Goal: Task Accomplishment & Management: Manage account settings

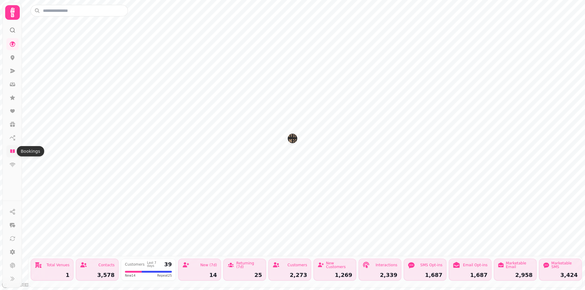
click at [14, 152] on icon at bounding box center [12, 152] width 5 height 4
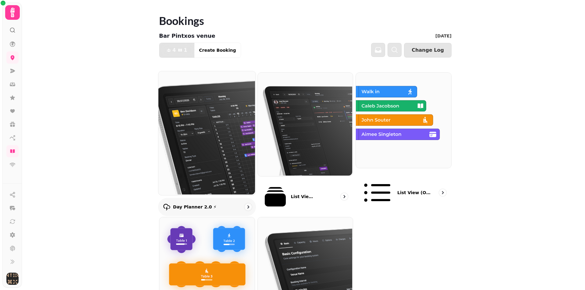
click at [212, 120] on img at bounding box center [206, 133] width 97 height 124
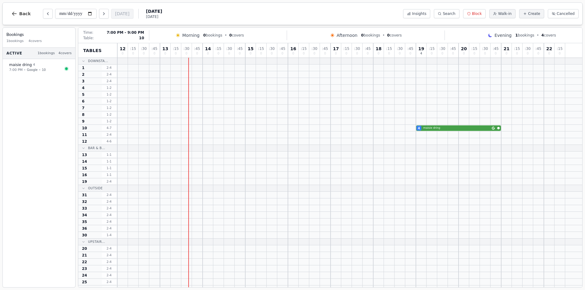
click at [459, 128] on div "4 maisie dring" at bounding box center [349, 128] width 465 height 7
select select "****"
select select "*"
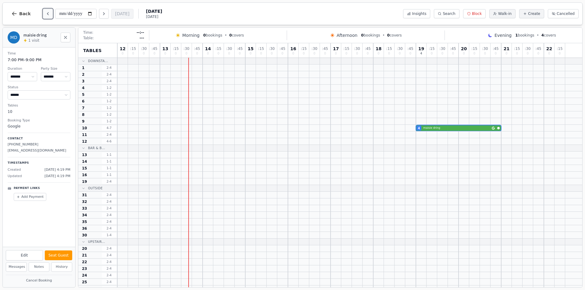
click at [43, 14] on button "Previous day" at bounding box center [48, 14] width 10 height 10
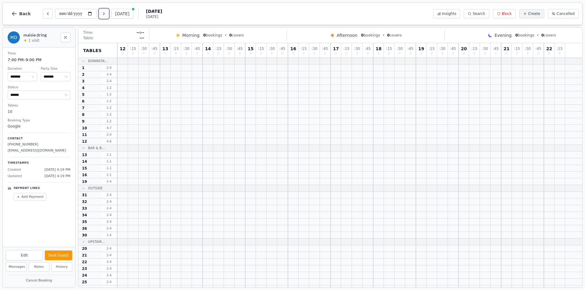
click at [102, 13] on icon "Next day" at bounding box center [103, 13] width 5 height 5
type input "**********"
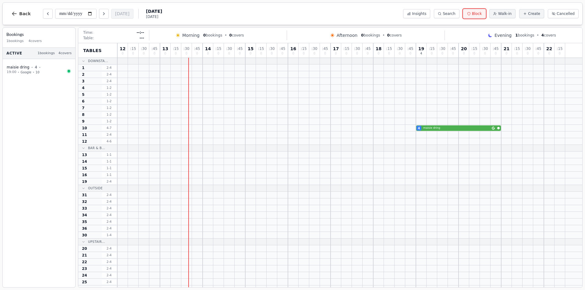
click at [482, 16] on button "Block" at bounding box center [474, 13] width 23 height 9
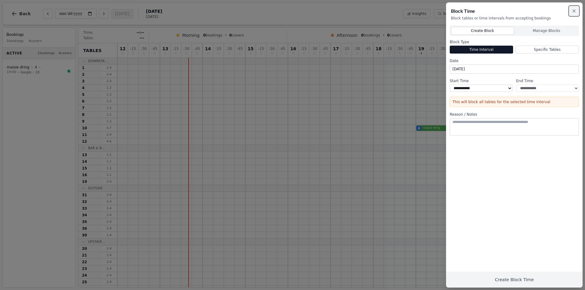
click at [575, 12] on icon "button" at bounding box center [574, 11] width 5 height 5
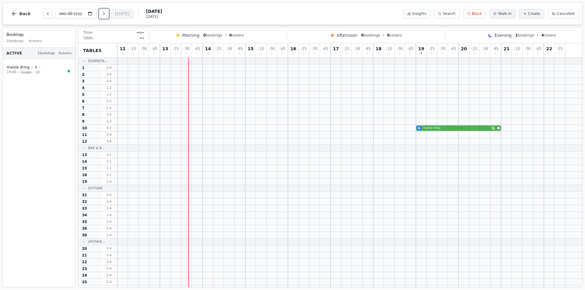
click at [106, 16] on icon "Next day" at bounding box center [103, 13] width 5 height 5
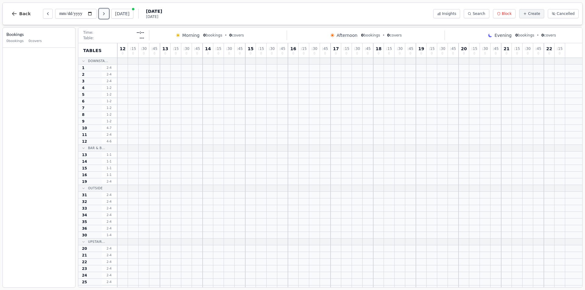
click at [106, 16] on icon "Next day" at bounding box center [103, 13] width 5 height 5
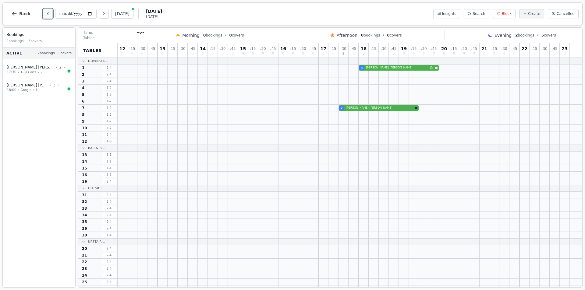
click at [45, 16] on icon "Previous day" at bounding box center [47, 13] width 5 height 5
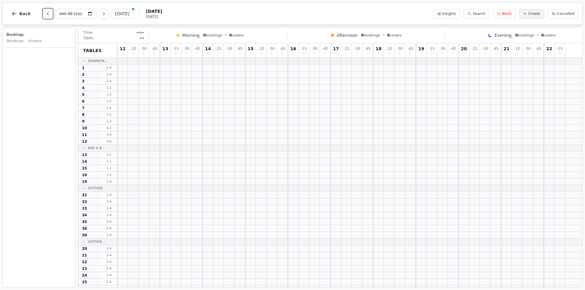
click at [45, 16] on icon "Previous day" at bounding box center [47, 13] width 5 height 5
type input "**********"
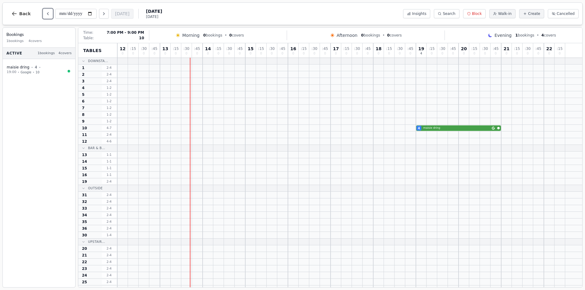
click at [436, 128] on div "4 maisie dring" at bounding box center [349, 128] width 465 height 7
select select "****"
select select "*"
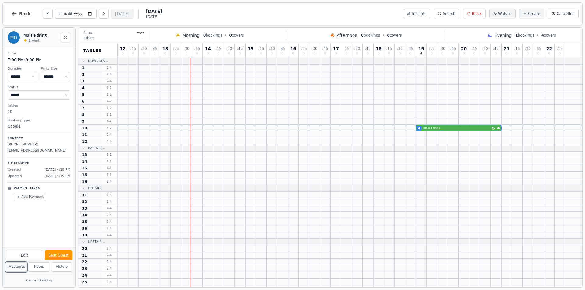
click at [15, 266] on button "Messages" at bounding box center [16, 267] width 21 height 9
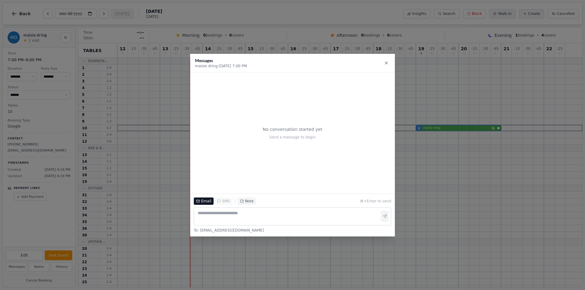
click at [205, 203] on button "Email" at bounding box center [204, 201] width 20 height 7
click at [219, 212] on textarea at bounding box center [292, 217] width 197 height 18
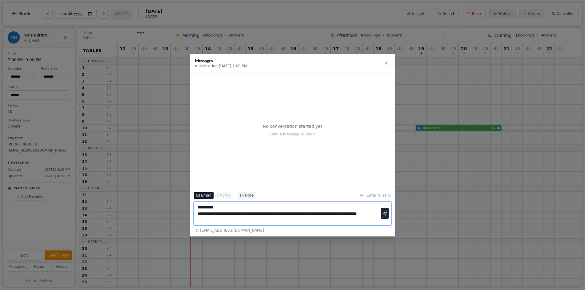
click at [367, 221] on textarea "**********" at bounding box center [292, 214] width 197 height 24
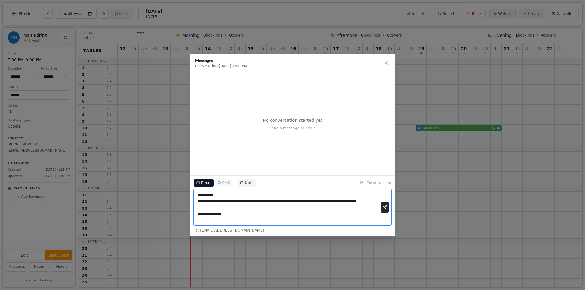
scroll to position [5, 0]
click at [200, 216] on textarea "**********" at bounding box center [292, 207] width 197 height 37
type textarea "**********"
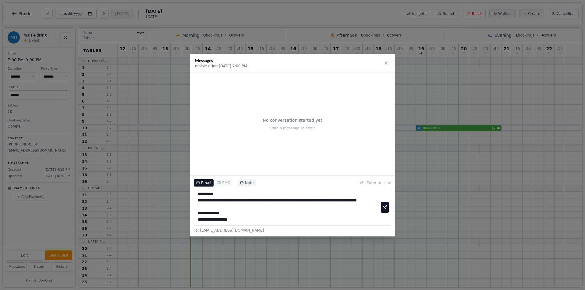
click at [384, 211] on button "button" at bounding box center [385, 207] width 8 height 11
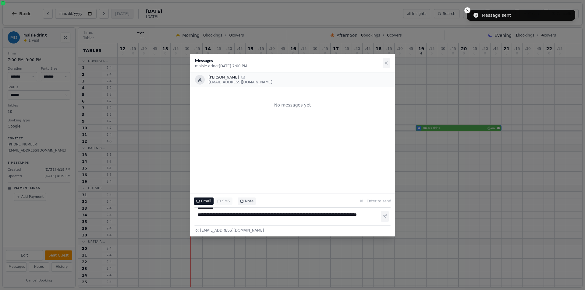
scroll to position [0, 0]
click at [389, 65] on icon at bounding box center [386, 63] width 5 height 5
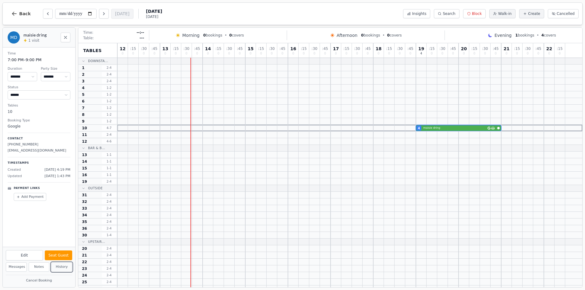
click at [69, 266] on button "History" at bounding box center [61, 267] width 21 height 9
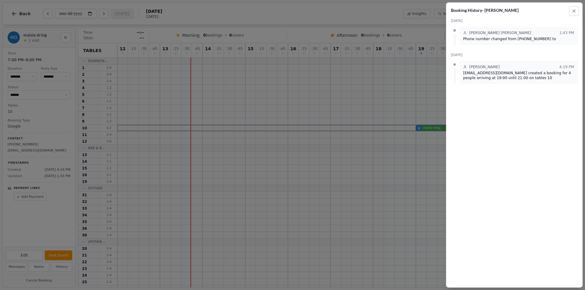
click at [514, 38] on p "Phone number changed from +44 7740 099774 to" at bounding box center [518, 39] width 111 height 5
click at [575, 12] on icon "button" at bounding box center [574, 11] width 2 height 2
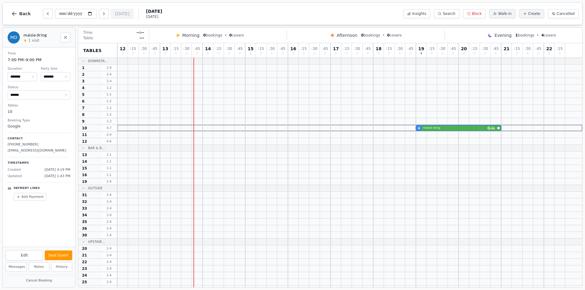
click at [103, 7] on div "**********" at bounding box center [84, 13] width 156 height 15
click at [105, 14] on icon "Next day" at bounding box center [103, 13] width 5 height 5
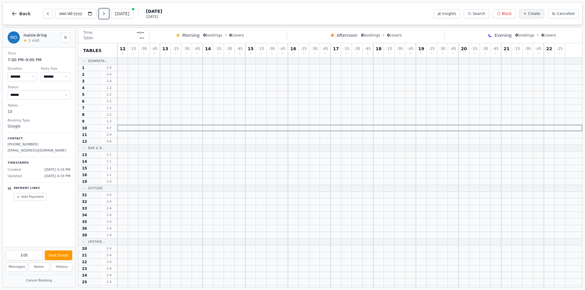
click at [105, 14] on icon "Next day" at bounding box center [103, 13] width 5 height 5
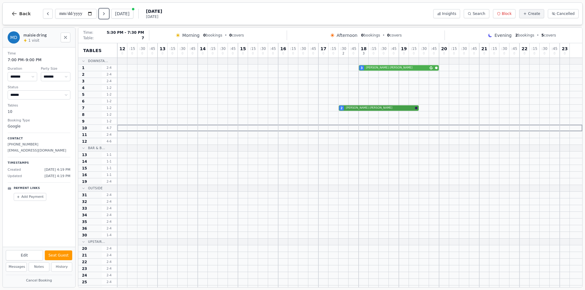
click at [351, 107] on div "2 Paul Leadbetter" at bounding box center [349, 108] width 465 height 7
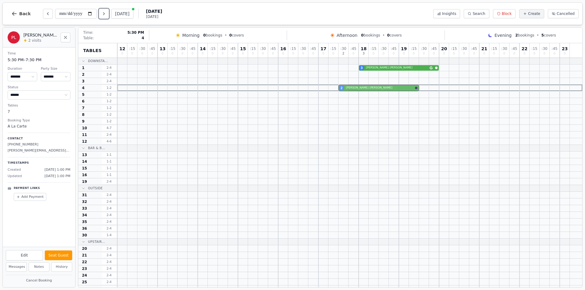
drag, startPoint x: 341, startPoint y: 106, endPoint x: 342, endPoint y: 87, distance: 18.9
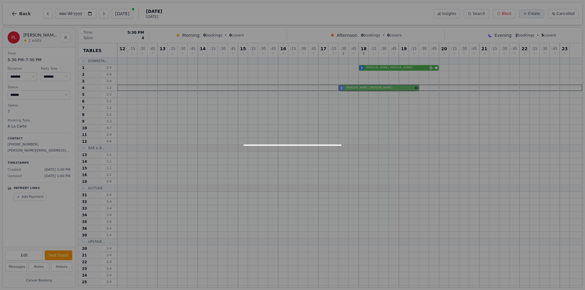
click at [342, 87] on div "12 0 : 15 0 : 30 0 : 45 0 13 0 : 15 0 : 30 0 : 45 0 14 0 : 15 0 : 30 0 : 45 0 1…" at bounding box center [349, 181] width 465 height 276
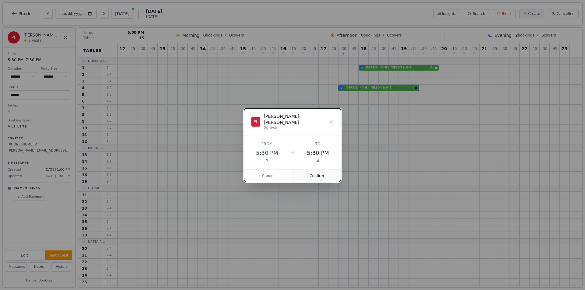
click at [321, 174] on button "Confirm" at bounding box center [317, 176] width 48 height 12
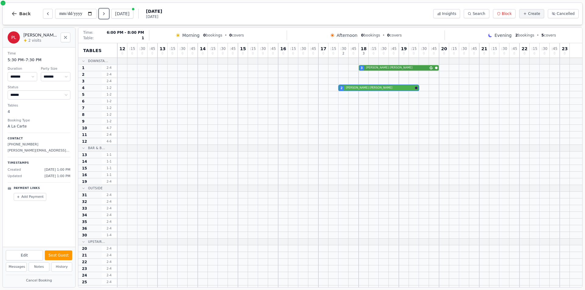
click at [377, 66] on div "3 Sue Varley" at bounding box center [349, 68] width 465 height 7
click at [107, 15] on button "Next day" at bounding box center [104, 14] width 10 height 10
type input "**********"
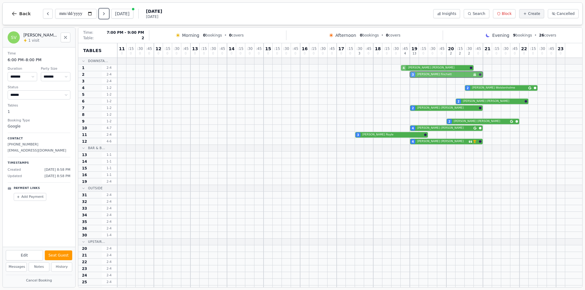
click at [437, 73] on div "3 Kim Finchett Birthday celebration" at bounding box center [349, 74] width 465 height 7
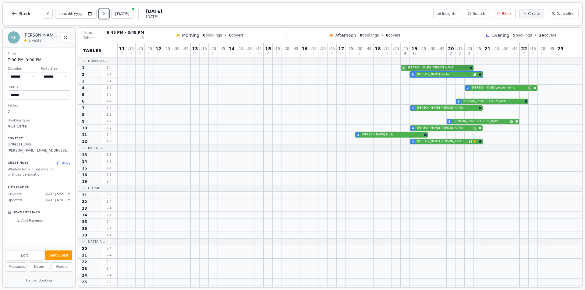
click at [408, 69] on div "4 Neil Broadbent" at bounding box center [349, 68] width 465 height 7
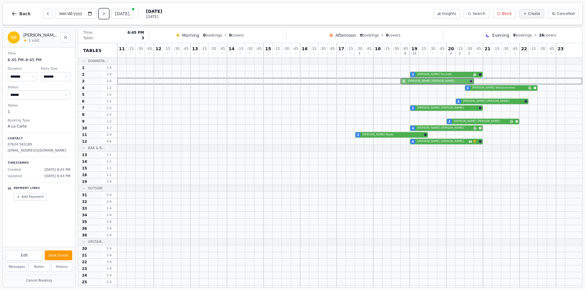
drag, startPoint x: 402, startPoint y: 67, endPoint x: 405, endPoint y: 81, distance: 13.9
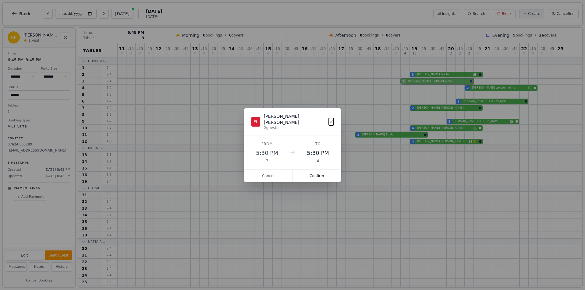
click at [405, 80] on div "11 0 : 15 0 : 30 0 : 45 0 12 0 : 15 0 : 30 0 : 45 0 13 0 : 15 0 : 30 0 : 45 0 1…" at bounding box center [349, 181] width 465 height 276
click at [311, 172] on button "Confirm" at bounding box center [317, 176] width 48 height 12
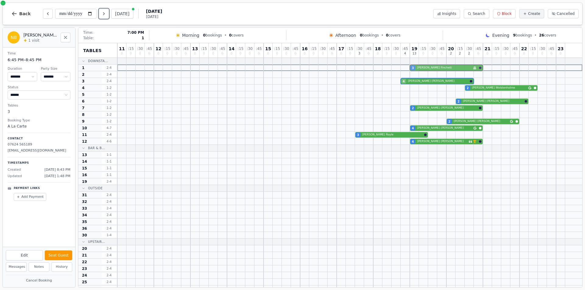
drag, startPoint x: 415, startPoint y: 74, endPoint x: 413, endPoint y: 70, distance: 4.2
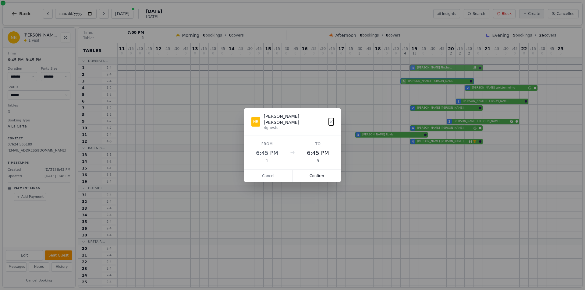
click at [413, 70] on div "11 0 : 15 0 : 30 0 : 45 0 12 0 : 15 0 : 30 0 : 45 0 13 0 : 15 0 : 30 0 : 45 0 1…" at bounding box center [349, 181] width 465 height 276
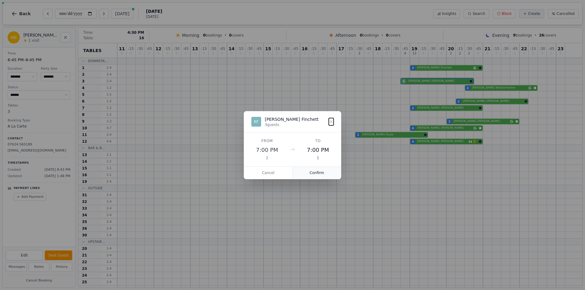
click at [323, 172] on button "Confirm" at bounding box center [317, 173] width 48 height 12
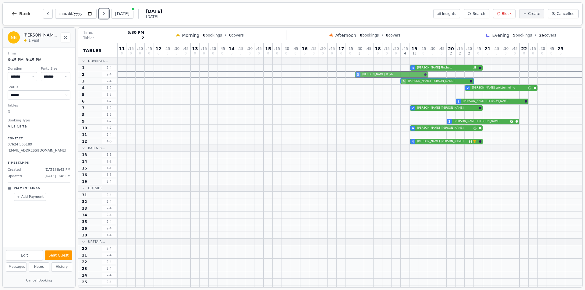
drag, startPoint x: 358, startPoint y: 135, endPoint x: 362, endPoint y: 75, distance: 59.8
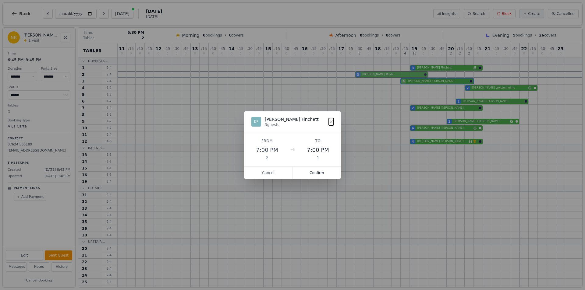
click at [362, 75] on div "11 0 : 15 0 : 30 0 : 45 0 12 0 : 15 0 : 30 0 : 45 0 13 0 : 15 0 : 30 0 : 45 0 1…" at bounding box center [349, 181] width 465 height 276
click at [318, 174] on button "Confirm" at bounding box center [317, 173] width 48 height 12
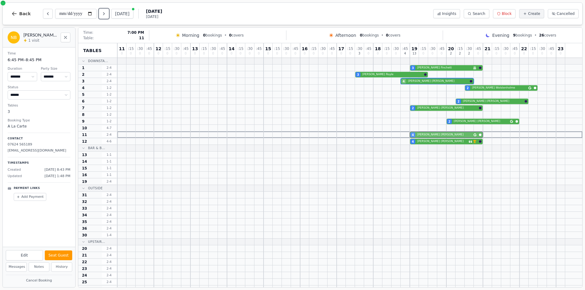
drag, startPoint x: 418, startPoint y: 127, endPoint x: 417, endPoint y: 133, distance: 6.5
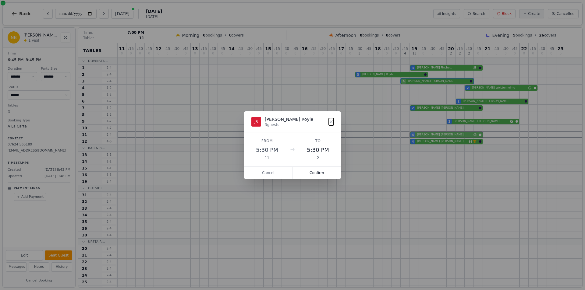
click at [417, 133] on div "11 0 : 15 0 : 30 0 : 45 0 12 0 : 15 0 : 30 0 : 45 0 13 0 : 15 0 : 30 0 : 45 0 1…" at bounding box center [349, 181] width 465 height 276
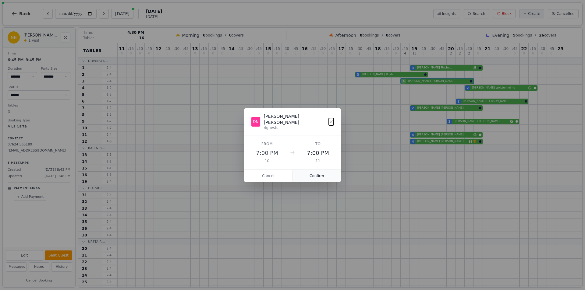
click at [320, 173] on button "Confirm" at bounding box center [317, 176] width 48 height 12
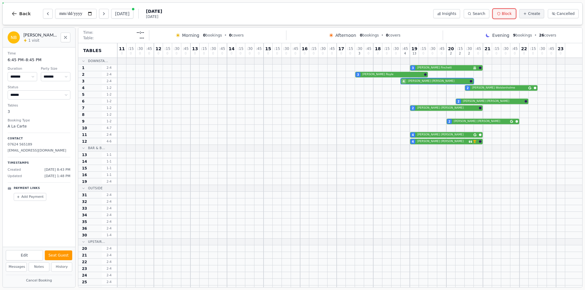
click at [512, 15] on span "Block" at bounding box center [507, 13] width 10 height 5
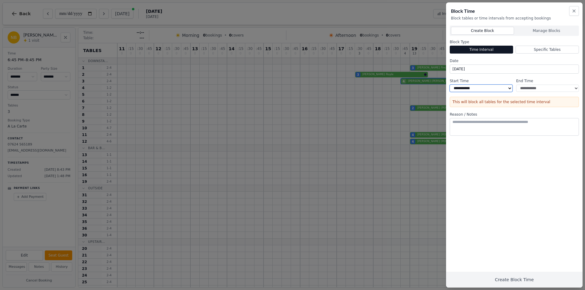
drag, startPoint x: 470, startPoint y: 89, endPoint x: 471, endPoint y: 92, distance: 3.5
click at [470, 89] on select "**********" at bounding box center [481, 88] width 63 height 7
select select "*****"
click at [450, 85] on select "**********" at bounding box center [481, 88] width 63 height 7
click at [536, 91] on select "**********" at bounding box center [547, 88] width 63 height 7
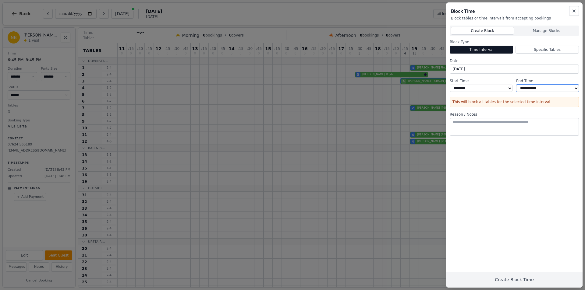
select select "*****"
click at [516, 85] on select "**********" at bounding box center [547, 88] width 63 height 7
click at [507, 128] on textarea at bounding box center [514, 127] width 129 height 18
type textarea "*****"
click at [495, 72] on input "**********" at bounding box center [514, 69] width 129 height 9
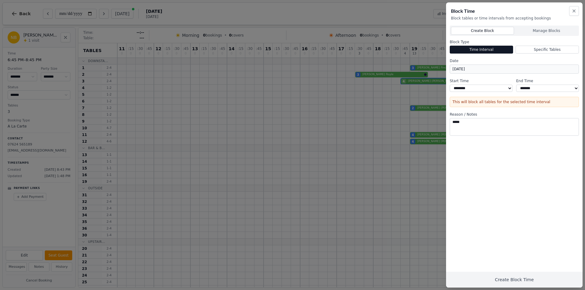
type input "**********"
click at [534, 279] on button "Create Block Time" at bounding box center [514, 280] width 137 height 16
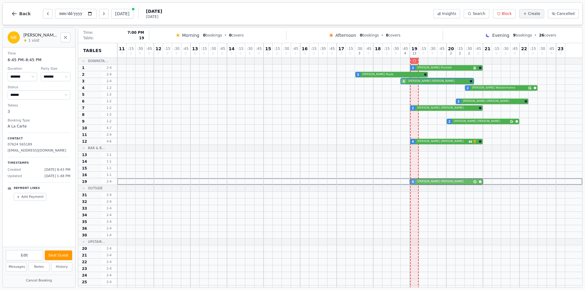
drag, startPoint x: 413, startPoint y: 134, endPoint x: 415, endPoint y: 180, distance: 46.0
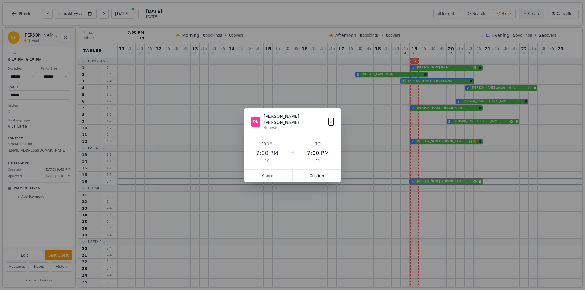
click at [415, 180] on div "11 0 : 15 0 : 30 0 : 45 0 12 0 : 15 0 : 30 0 : 45 0 13 0 : 15 0 : 30 0 : 45 0 1…" at bounding box center [349, 181] width 465 height 276
click at [304, 172] on button "Confirm" at bounding box center [317, 176] width 48 height 12
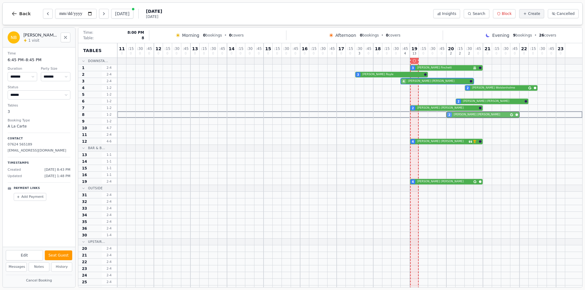
drag, startPoint x: 453, startPoint y: 121, endPoint x: 453, endPoint y: 115, distance: 5.2
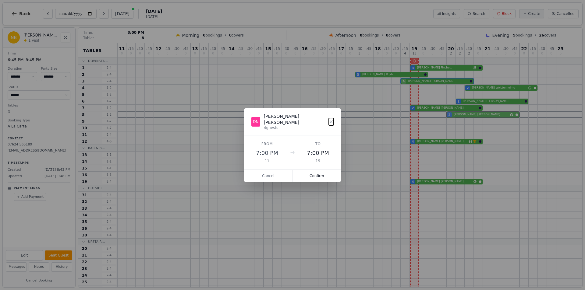
click at [453, 115] on div "11 0 : 15 0 : 30 0 : 45 0 12 0 : 15 0 : 30 0 : 45 0 13 0 : 15 0 : 30 0 : 45 0 1…" at bounding box center [349, 181] width 465 height 276
click at [314, 170] on button "Confirm" at bounding box center [317, 176] width 48 height 12
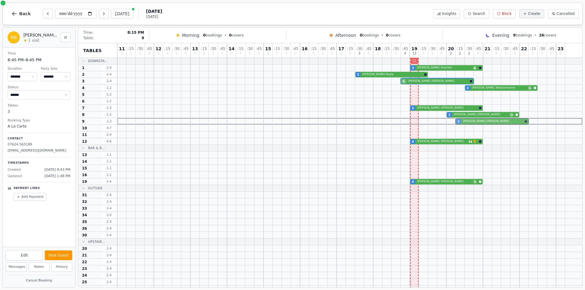
drag, startPoint x: 459, startPoint y: 102, endPoint x: 459, endPoint y: 119, distance: 17.4
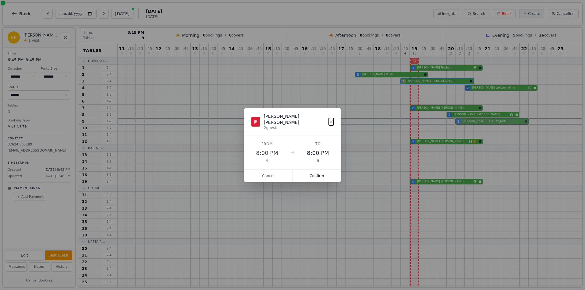
click at [459, 119] on div "11 0 : 15 0 : 30 0 : 45 0 12 0 : 15 0 : 30 0 : 45 0 13 0 : 15 0 : 30 0 : 45 0 1…" at bounding box center [349, 181] width 465 height 276
click at [318, 172] on button "Confirm" at bounding box center [317, 176] width 48 height 12
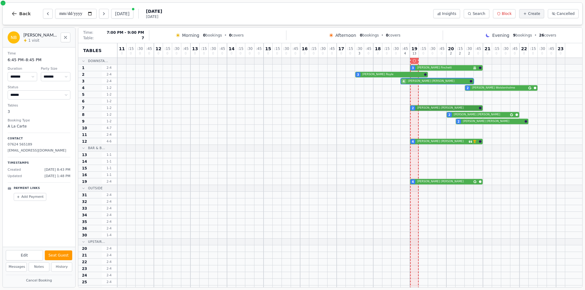
click at [414, 108] on div "2 Ethan Griffiths" at bounding box center [349, 108] width 465 height 7
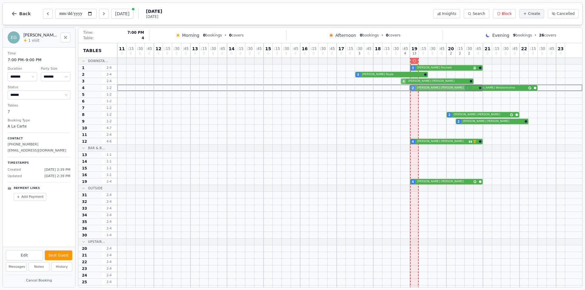
drag, startPoint x: 414, startPoint y: 109, endPoint x: 417, endPoint y: 87, distance: 21.9
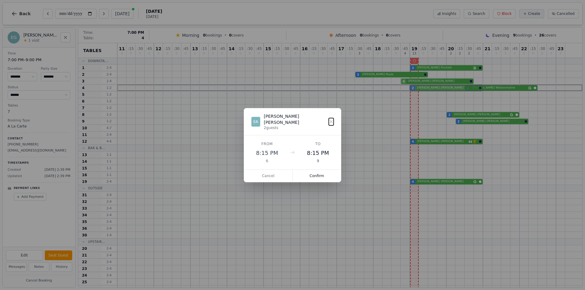
click at [417, 87] on div "11 0 : 15 0 : 30 0 : 45 0 12 0 : 15 0 : 30 0 : 45 0 13 0 : 15 0 : 30 0 : 45 0 1…" at bounding box center [349, 181] width 465 height 276
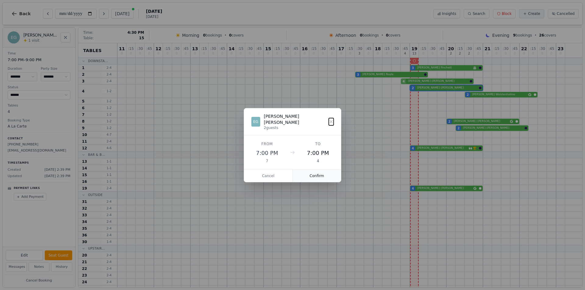
click at [322, 176] on button "Confirm" at bounding box center [317, 176] width 48 height 12
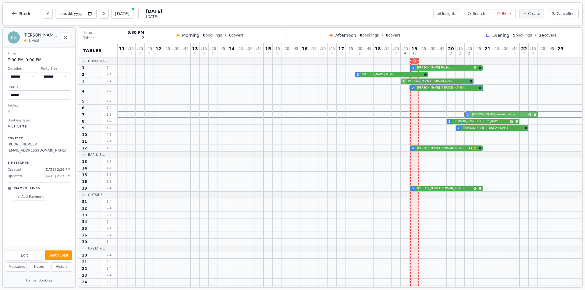
drag, startPoint x: 467, startPoint y: 94, endPoint x: 466, endPoint y: 112, distance: 18.3
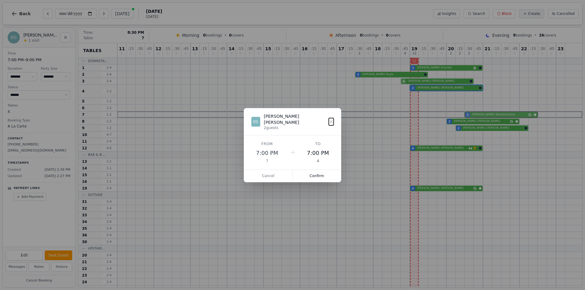
click at [466, 112] on div "11 0 : 15 0 : 30 0 : 45 0 12 0 : 15 0 : 30 0 : 45 0 13 0 : 15 0 : 30 0 : 45 0 1…" at bounding box center [349, 184] width 465 height 283
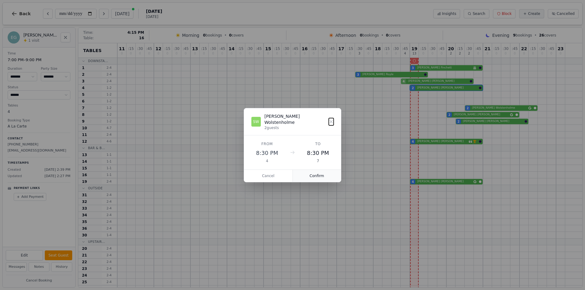
click at [316, 177] on button "Confirm" at bounding box center [317, 176] width 48 height 12
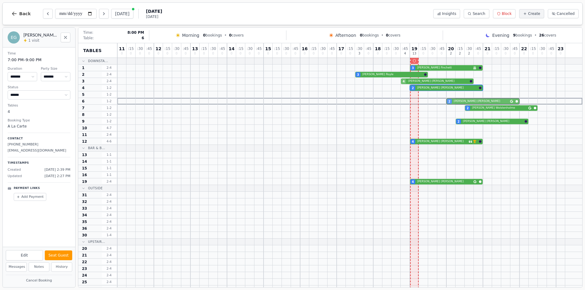
drag, startPoint x: 449, startPoint y: 115, endPoint x: 450, endPoint y: 102, distance: 13.5
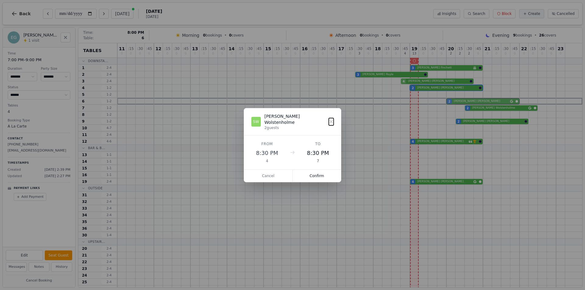
click at [450, 102] on div "11 0 : 15 0 : 30 0 : 45 0 12 0 : 15 0 : 30 0 : 45 0 13 0 : 15 0 : 30 0 : 45 0 1…" at bounding box center [349, 181] width 465 height 276
click at [319, 172] on button "Confirm" at bounding box center [317, 176] width 48 height 12
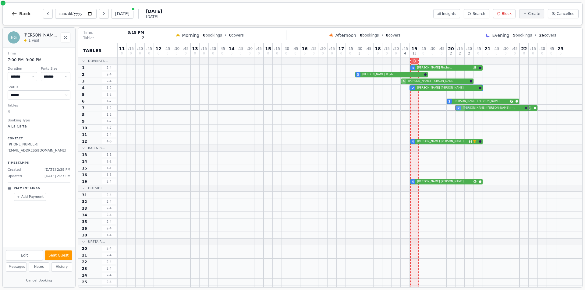
drag, startPoint x: 460, startPoint y: 121, endPoint x: 460, endPoint y: 109, distance: 12.5
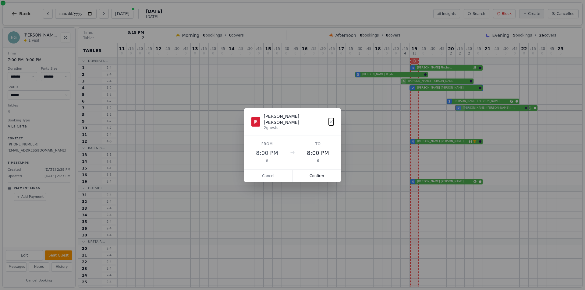
click at [460, 109] on div "11 0 : 15 0 : 30 0 : 45 0 12 0 : 15 0 : 30 0 : 45 0 13 0 : 15 0 : 30 0 : 45 0 1…" at bounding box center [349, 181] width 465 height 276
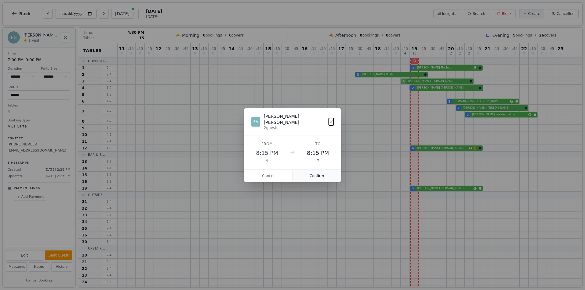
click at [327, 172] on button "Confirm" at bounding box center [317, 176] width 48 height 12
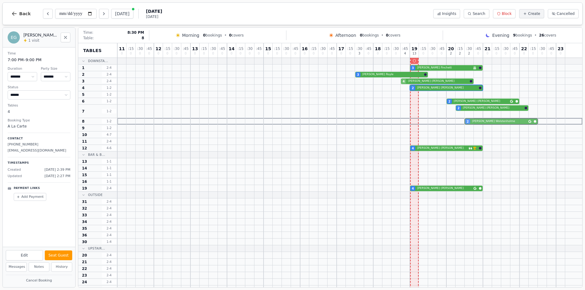
drag, startPoint x: 467, startPoint y: 115, endPoint x: 467, endPoint y: 121, distance: 6.4
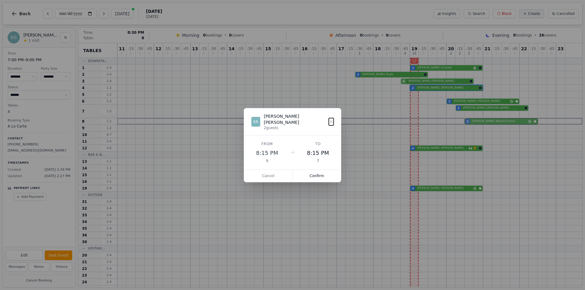
click at [467, 121] on div "11 0 : 15 0 : 30 0 : 45 0 12 0 : 15 0 : 30 0 : 45 0 13 0 : 15 0 : 30 0 : 45 0 1…" at bounding box center [349, 184] width 465 height 283
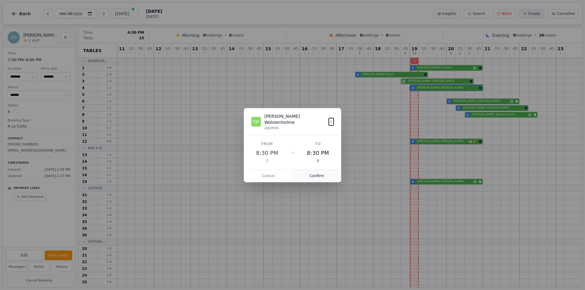
click at [324, 170] on button "Confirm" at bounding box center [317, 176] width 48 height 12
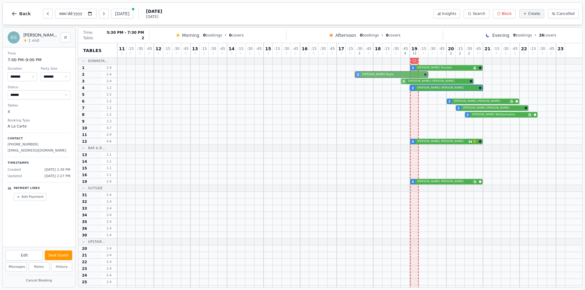
click at [376, 74] on div "3 Jen Royle" at bounding box center [349, 74] width 465 height 7
click at [107, 12] on button "Next day" at bounding box center [104, 14] width 10 height 10
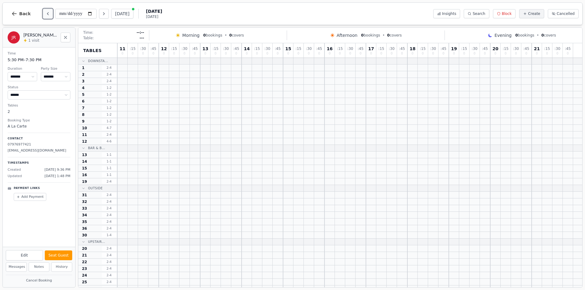
click at [45, 13] on icon "Previous day" at bounding box center [47, 13] width 5 height 5
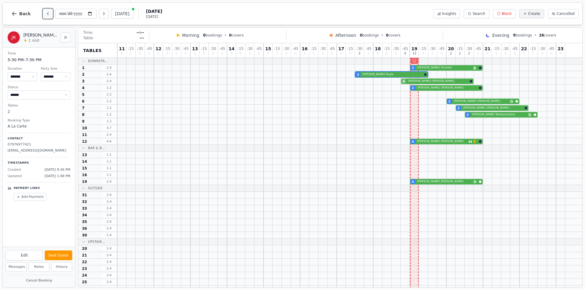
click at [45, 13] on icon "Previous day" at bounding box center [47, 13] width 5 height 5
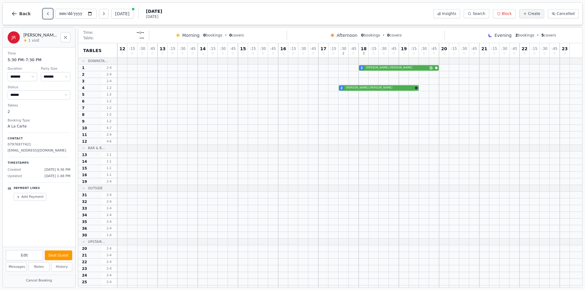
click at [43, 11] on button "Previous day" at bounding box center [48, 14] width 10 height 10
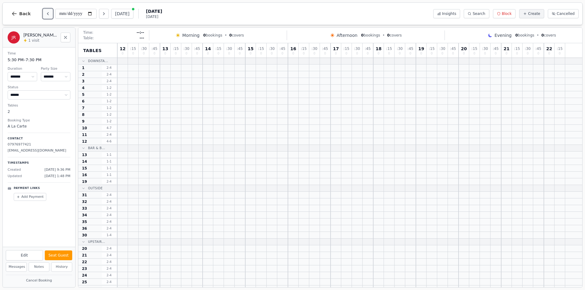
click at [43, 10] on button "Previous day" at bounding box center [48, 14] width 10 height 10
type input "**********"
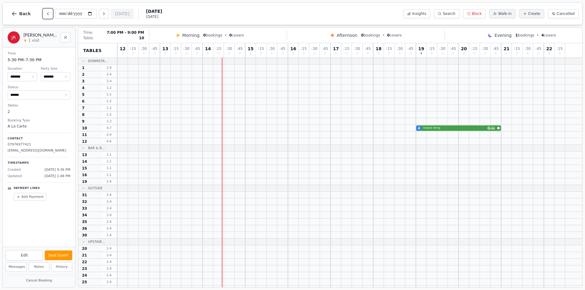
click at [431, 126] on div "4 maisie dring Has conversation thread" at bounding box center [349, 128] width 465 height 7
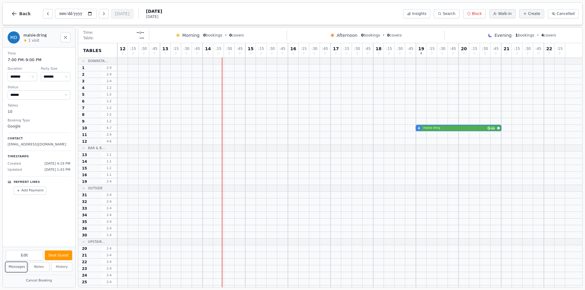
click at [20, 265] on button "Messages" at bounding box center [16, 267] width 21 height 9
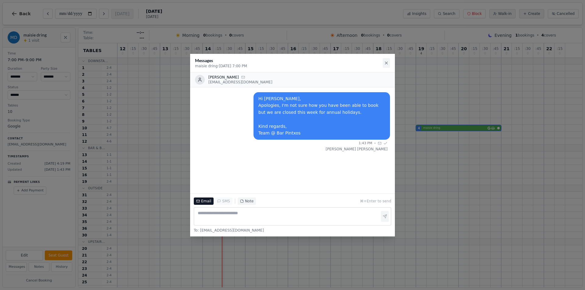
click at [387, 64] on icon at bounding box center [386, 63] width 5 height 5
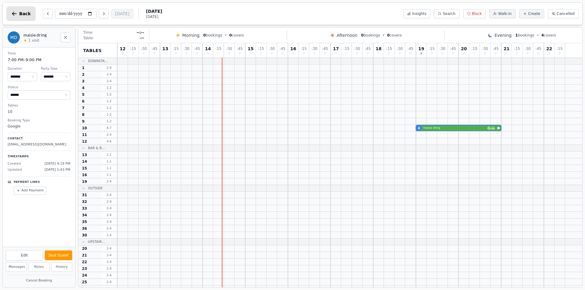
click at [13, 14] on icon "button" at bounding box center [14, 14] width 5 height 4
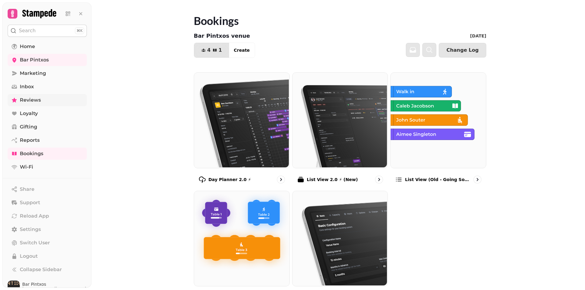
click at [39, 102] on span "Reviews" at bounding box center [30, 100] width 21 height 7
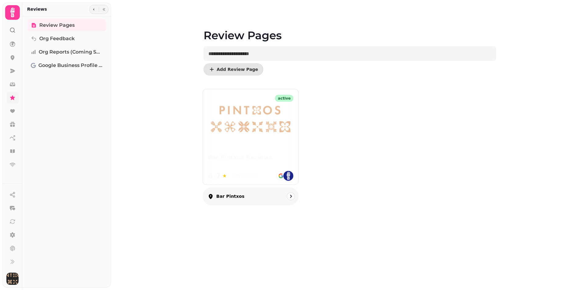
click at [263, 135] on img at bounding box center [251, 119] width 86 height 31
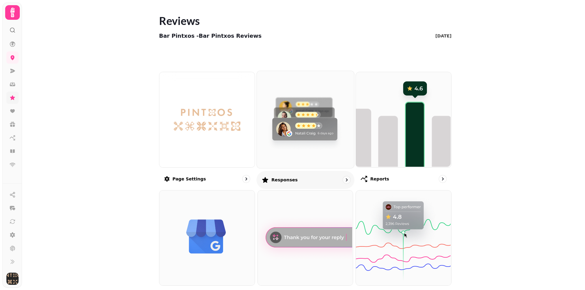
click at [298, 139] on img at bounding box center [304, 118] width 97 height 97
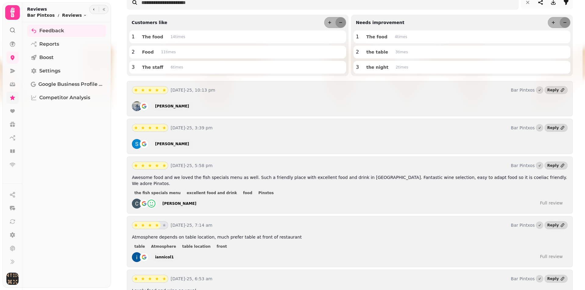
scroll to position [122, 0]
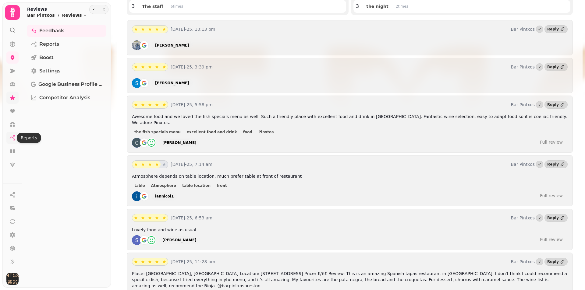
click at [14, 136] on icon at bounding box center [13, 136] width 1 height 1
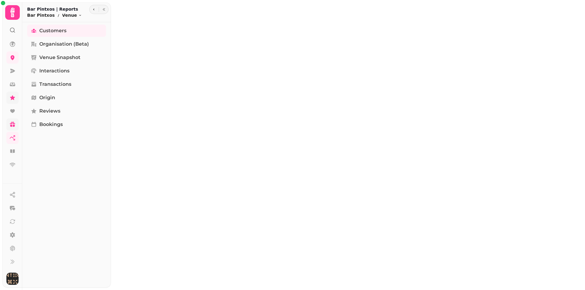
select select "**"
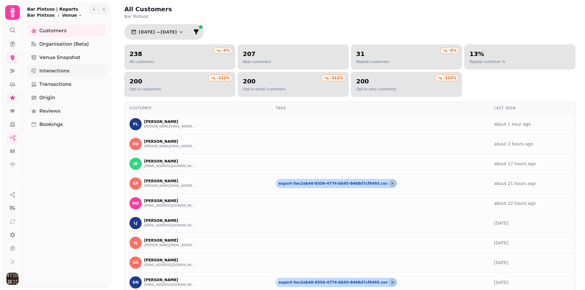
click at [64, 72] on span "Interactions" at bounding box center [54, 70] width 30 height 7
select select "**"
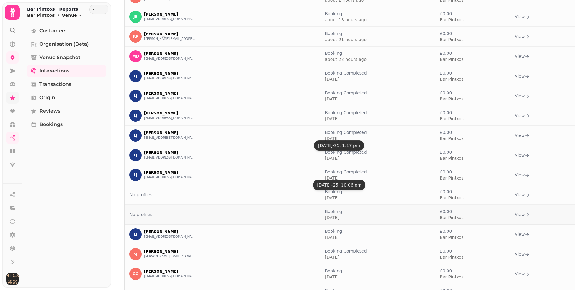
scroll to position [122, 0]
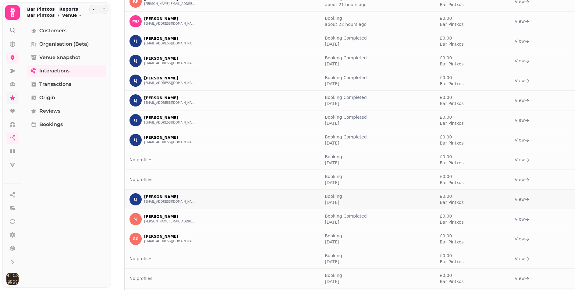
click at [518, 200] on link "View" at bounding box center [522, 200] width 15 height 6
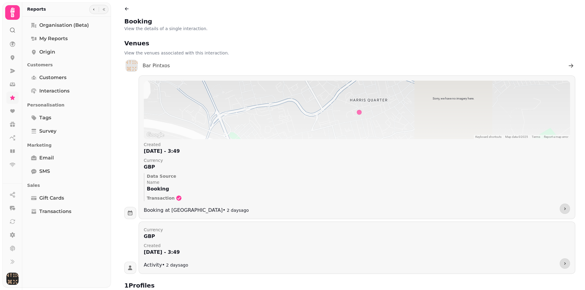
click at [127, 7] on icon at bounding box center [126, 8] width 5 height 5
select select "**"
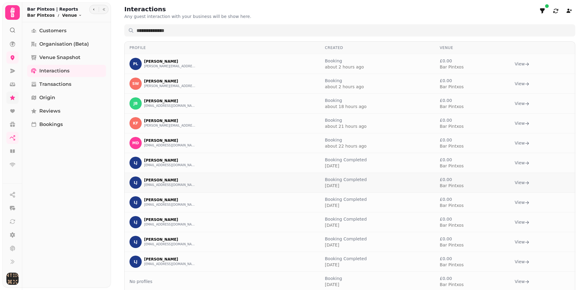
click at [515, 183] on link "View" at bounding box center [522, 183] width 15 height 6
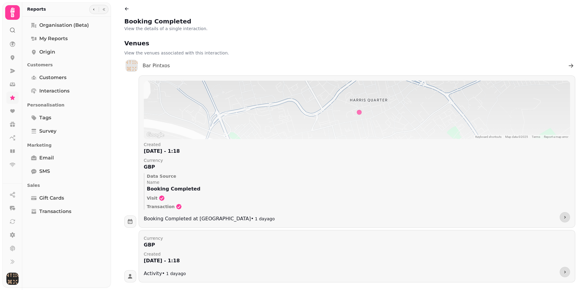
click at [130, 10] on link at bounding box center [129, 10] width 10 height 10
select select "**"
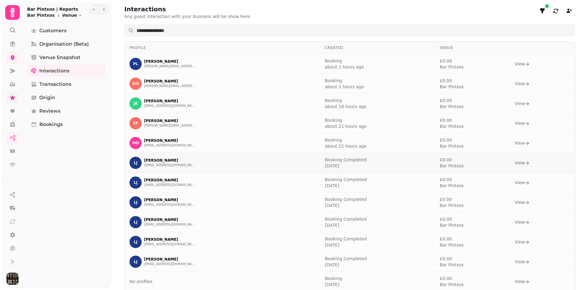
click at [515, 162] on link "View" at bounding box center [522, 163] width 15 height 6
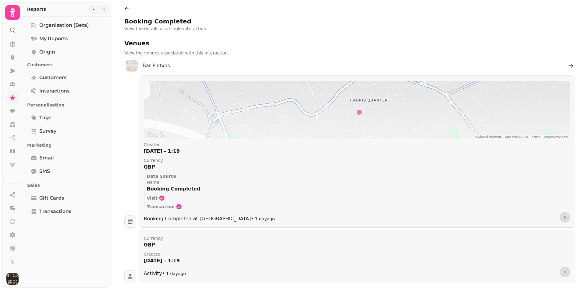
click at [127, 9] on icon at bounding box center [127, 8] width 4 height 3
select select "**"
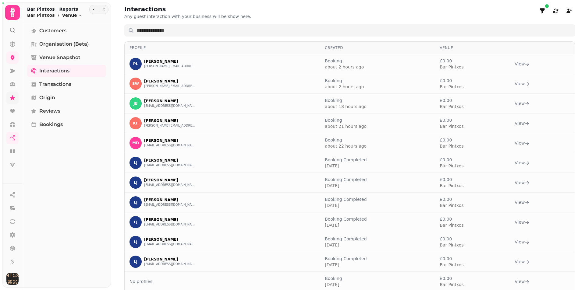
click at [13, 30] on icon at bounding box center [12, 30] width 6 height 6
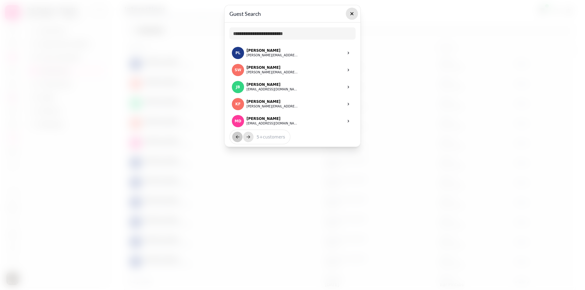
click at [355, 13] on button "button" at bounding box center [352, 14] width 12 height 12
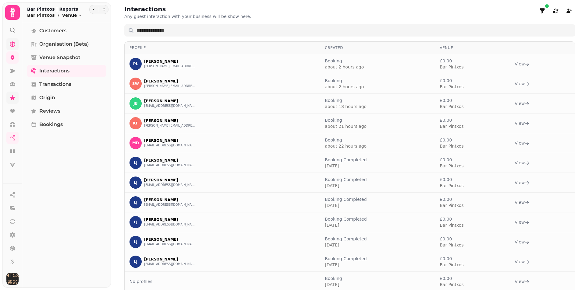
click at [17, 46] on link at bounding box center [12, 44] width 12 height 12
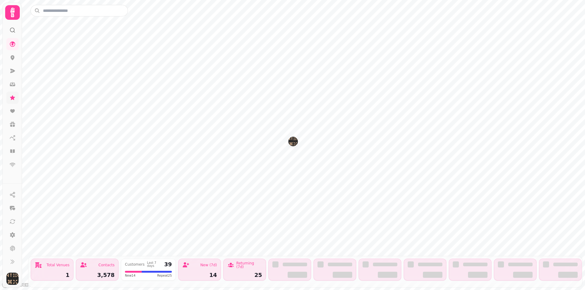
click at [291, 144] on img "Bar Pintxos" at bounding box center [292, 141] width 9 height 9
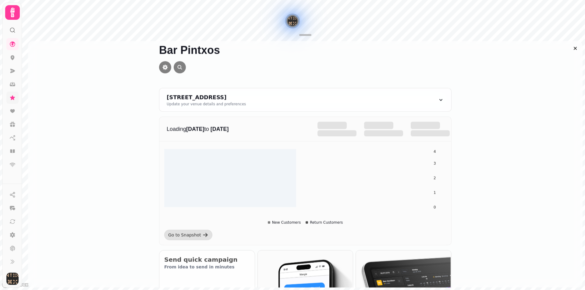
scroll to position [61, 0]
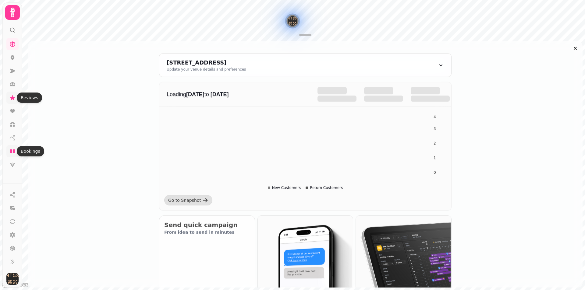
click at [12, 154] on icon at bounding box center [12, 151] width 6 height 6
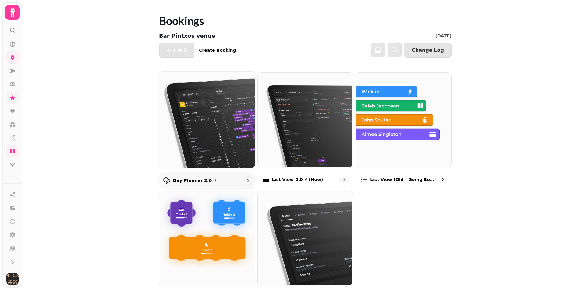
click at [197, 118] on img at bounding box center [206, 119] width 97 height 97
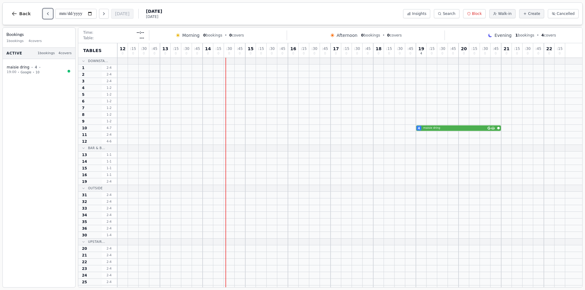
click at [46, 14] on icon "Previous day" at bounding box center [47, 13] width 5 height 5
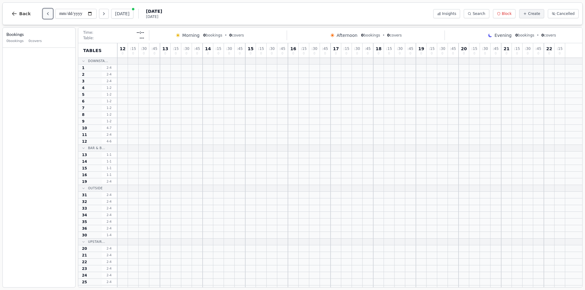
click at [45, 14] on icon "Previous day" at bounding box center [47, 13] width 5 height 5
type input "**********"
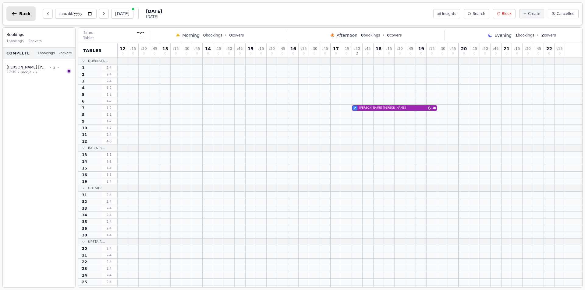
click at [23, 12] on span "Back" at bounding box center [25, 14] width 12 height 4
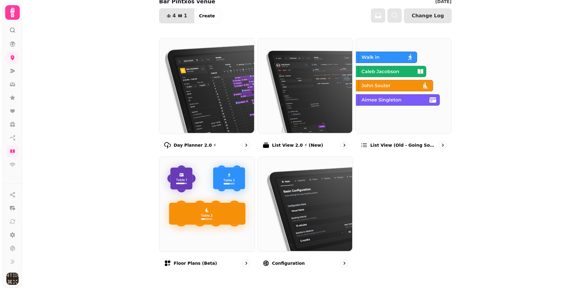
scroll to position [36, 0]
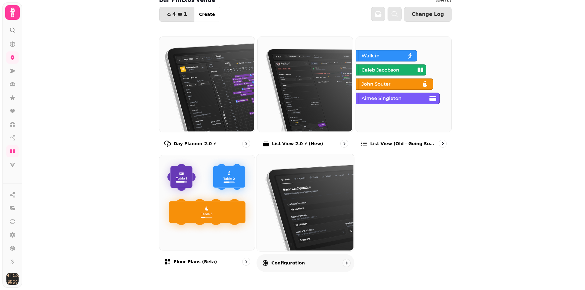
click at [322, 203] on img at bounding box center [304, 202] width 97 height 97
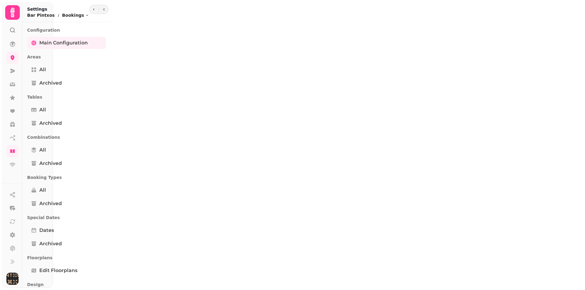
select select "**********"
select select "*"
select select "**"
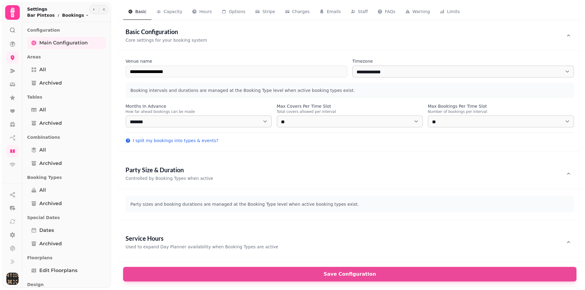
select select "**********"
click at [39, 192] on link "All" at bounding box center [66, 190] width 79 height 12
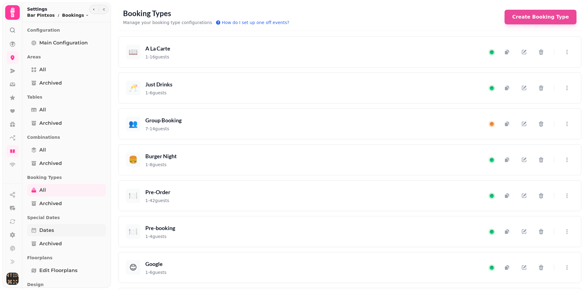
click at [48, 229] on span "Dates" at bounding box center [46, 230] width 15 height 7
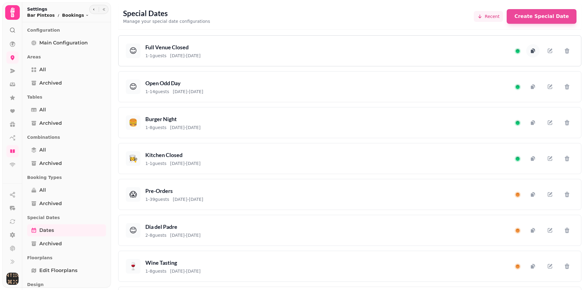
click at [531, 52] on icon "button" at bounding box center [533, 51] width 6 height 6
click at [544, 45] on button "button" at bounding box center [549, 50] width 13 height 13
select select "****"
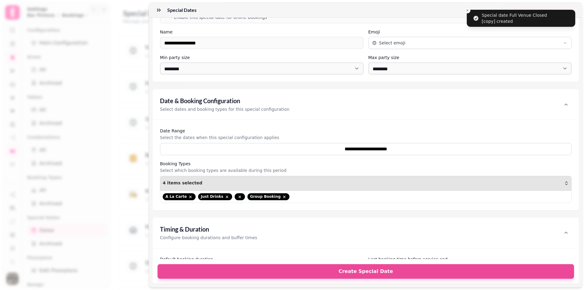
scroll to position [122, 0]
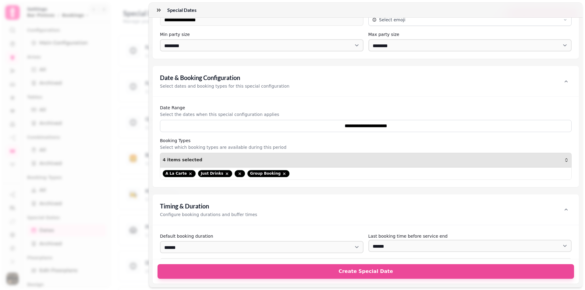
click at [297, 175] on div "A La Carte Just Drinks Group Booking" at bounding box center [367, 173] width 409 height 7
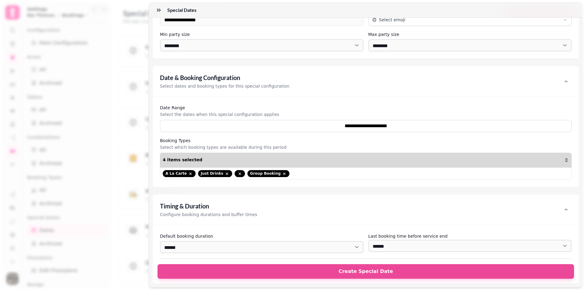
click at [251, 165] on button "4 items selected" at bounding box center [366, 160] width 412 height 15
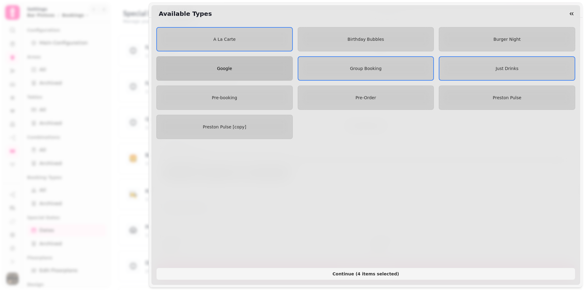
click at [236, 75] on button "Google" at bounding box center [224, 68] width 137 height 24
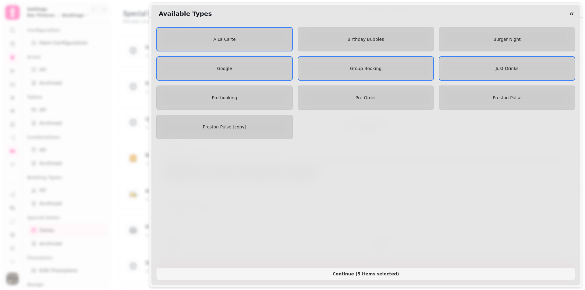
click at [374, 42] on span "Birthday Bubbles" at bounding box center [366, 39] width 37 height 5
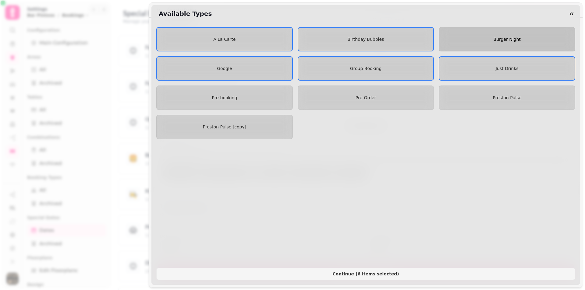
click at [499, 41] on span "Burger Night" at bounding box center [507, 39] width 27 height 5
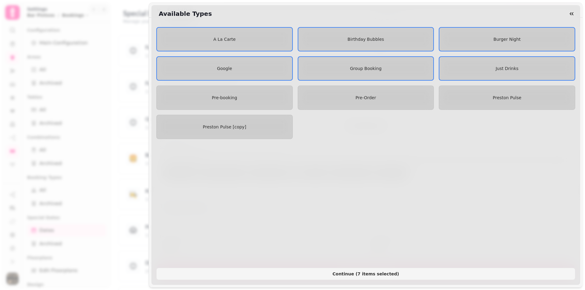
drag, startPoint x: 516, startPoint y: 97, endPoint x: 414, endPoint y: 134, distance: 109.0
click at [515, 97] on span "Preston Pulse" at bounding box center [507, 97] width 29 height 5
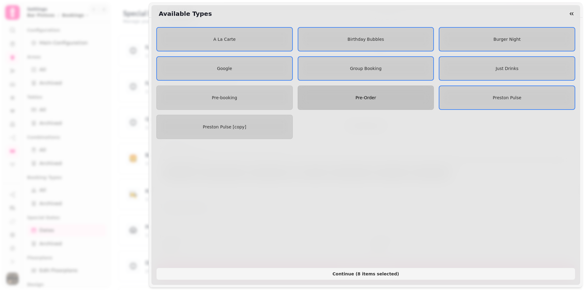
click at [353, 91] on button "Pre-Order" at bounding box center [366, 98] width 137 height 24
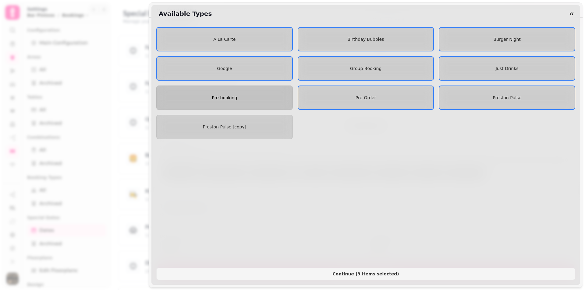
click at [269, 104] on button "Pre-booking" at bounding box center [224, 98] width 137 height 24
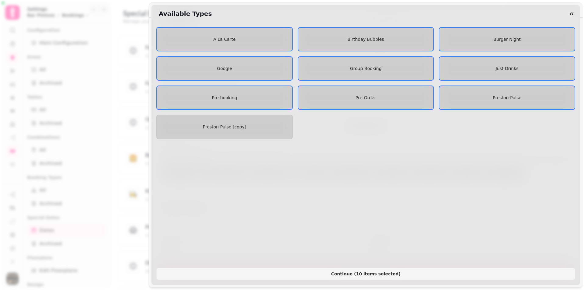
drag, startPoint x: 264, startPoint y: 120, endPoint x: 278, endPoint y: 139, distance: 23.5
click at [264, 120] on button "Preston Pulse [copy]" at bounding box center [224, 127] width 137 height 24
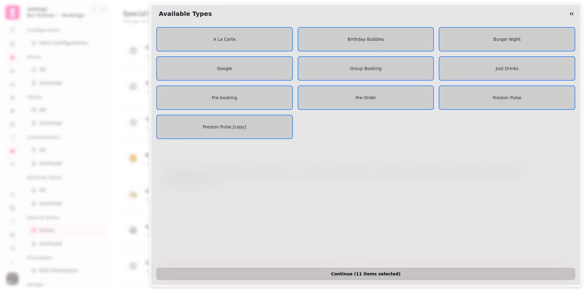
click at [367, 272] on span "Continue ( 11 items selected )" at bounding box center [366, 274] width 409 height 4
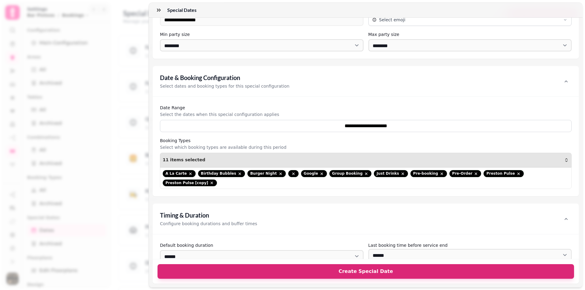
click at [368, 271] on button "Create Special Date" at bounding box center [366, 272] width 417 height 15
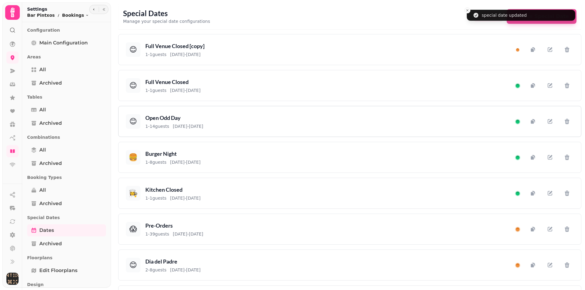
scroll to position [0, 0]
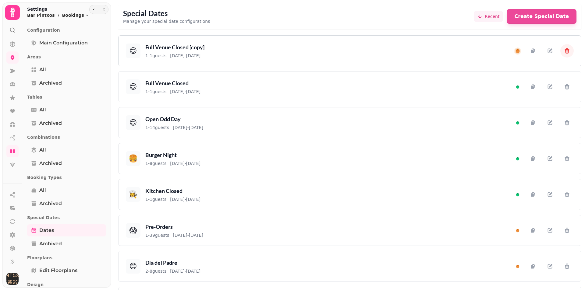
click at [564, 51] on icon "button" at bounding box center [567, 51] width 6 height 6
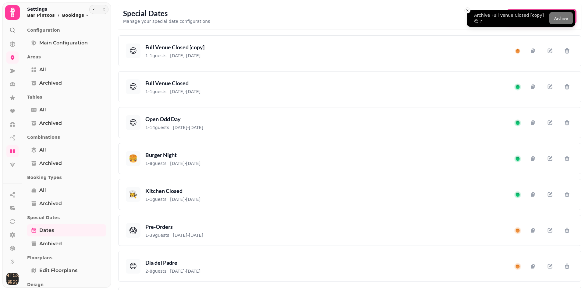
click at [566, 19] on button "Archive" at bounding box center [560, 18] width 23 height 12
